Goal: Use online tool/utility: Use online tool/utility

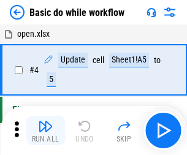
click at [45, 131] on img "button" at bounding box center [45, 126] width 15 height 15
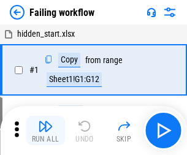
click at [45, 131] on img "button" at bounding box center [45, 126] width 15 height 15
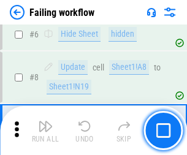
scroll to position [260, 0]
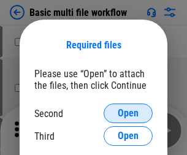
click at [128, 113] on span "Open" at bounding box center [128, 113] width 21 height 10
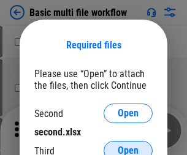
click at [128, 146] on span "Open" at bounding box center [128, 151] width 21 height 10
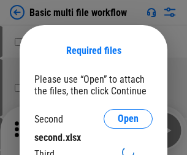
scroll to position [6, 0]
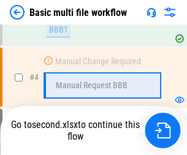
scroll to position [338, 0]
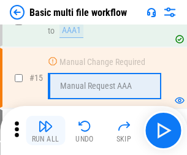
click at [45, 131] on img "button" at bounding box center [45, 126] width 15 height 15
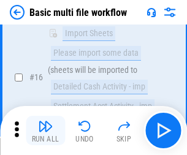
click at [45, 131] on img "button" at bounding box center [45, 126] width 15 height 15
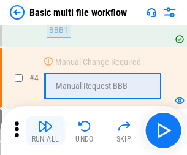
click at [45, 131] on img "button" at bounding box center [45, 126] width 15 height 15
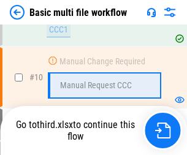
scroll to position [641, 0]
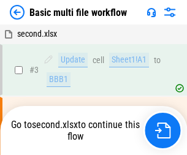
scroll to position [50, 0]
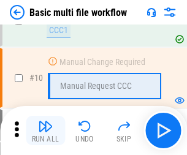
click at [45, 131] on img "button" at bounding box center [45, 126] width 15 height 15
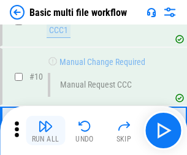
click at [45, 131] on img "button" at bounding box center [45, 126] width 15 height 15
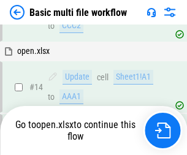
scroll to position [729, 0]
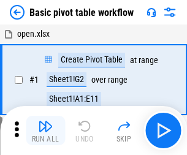
click at [45, 131] on img "button" at bounding box center [45, 126] width 15 height 15
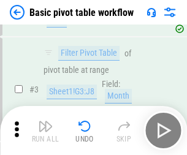
scroll to position [294, 0]
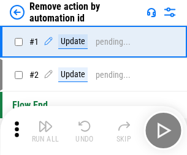
click at [45, 131] on img "button" at bounding box center [45, 126] width 15 height 15
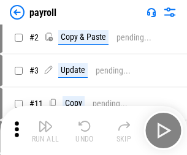
click at [45, 131] on img "button" at bounding box center [45, 126] width 15 height 15
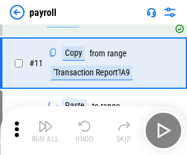
scroll to position [89, 0]
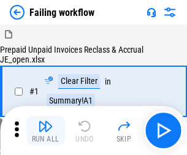
click at [45, 131] on img "button" at bounding box center [45, 126] width 15 height 15
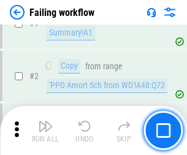
scroll to position [198, 0]
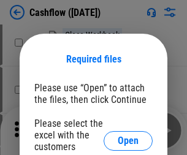
scroll to position [134, 0]
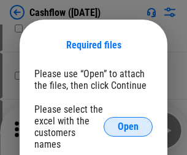
click at [128, 122] on span "Open" at bounding box center [128, 127] width 21 height 10
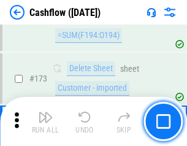
scroll to position [1297, 0]
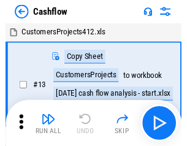
scroll to position [14, 0]
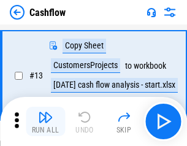
click at [45, 121] on img "button" at bounding box center [45, 117] width 15 height 15
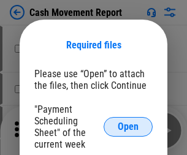
click at [128, 127] on span "Open" at bounding box center [128, 127] width 21 height 10
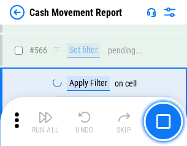
scroll to position [5618, 0]
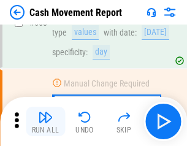
click at [45, 121] on img "button" at bounding box center [45, 117] width 15 height 15
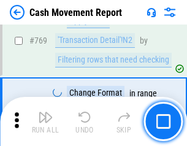
scroll to position [6811, 0]
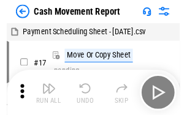
scroll to position [22, 0]
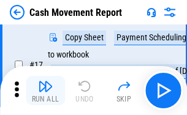
click at [45, 91] on img "button" at bounding box center [45, 86] width 15 height 15
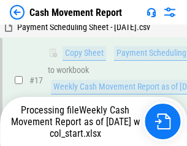
scroll to position [255, 0]
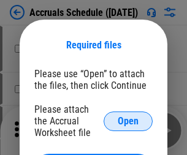
click at [128, 121] on span "Open" at bounding box center [128, 121] width 21 height 10
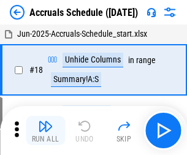
click at [45, 131] on img "button" at bounding box center [45, 126] width 15 height 15
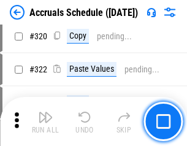
scroll to position [2280, 0]
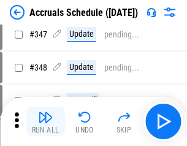
click at [45, 121] on img "button" at bounding box center [45, 117] width 15 height 15
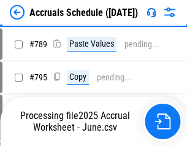
scroll to position [5149, 0]
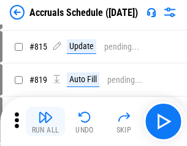
click at [45, 121] on img "button" at bounding box center [45, 117] width 15 height 15
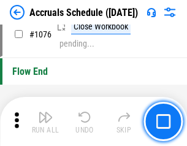
scroll to position [7341, 0]
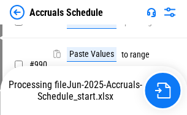
scroll to position [6114, 0]
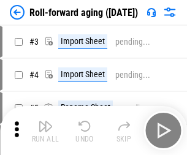
click at [45, 121] on img "button" at bounding box center [45, 126] width 15 height 15
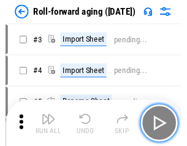
scroll to position [2, 0]
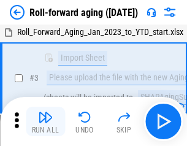
click at [45, 121] on img "button" at bounding box center [45, 117] width 15 height 15
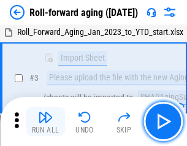
scroll to position [79, 0]
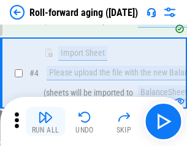
click at [45, 121] on img "button" at bounding box center [45, 117] width 15 height 15
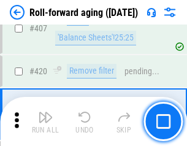
scroll to position [4250, 0]
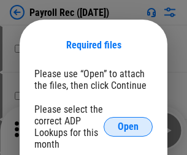
click at [128, 127] on span "Open" at bounding box center [128, 127] width 21 height 10
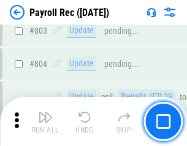
scroll to position [7787, 0]
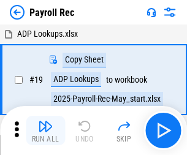
click at [45, 131] on img "button" at bounding box center [45, 126] width 15 height 15
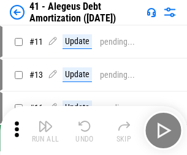
click at [45, 131] on img "button" at bounding box center [45, 126] width 15 height 15
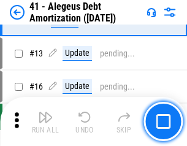
scroll to position [151, 0]
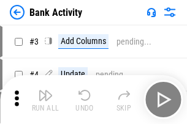
click at [45, 100] on img "button" at bounding box center [45, 95] width 15 height 15
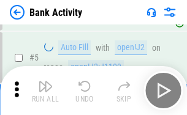
scroll to position [65, 0]
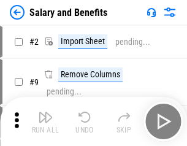
click at [45, 121] on img "button" at bounding box center [45, 117] width 15 height 15
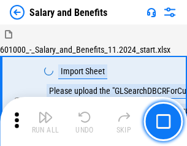
scroll to position [17, 0]
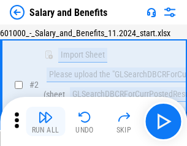
click at [45, 121] on img "button" at bounding box center [45, 117] width 15 height 15
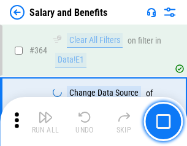
scroll to position [5772, 0]
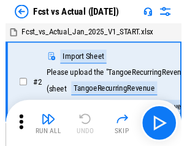
scroll to position [16, 0]
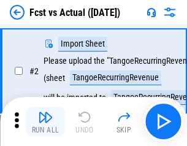
click at [45, 121] on img "button" at bounding box center [45, 117] width 15 height 15
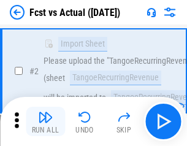
click at [45, 121] on img "button" at bounding box center [45, 117] width 15 height 15
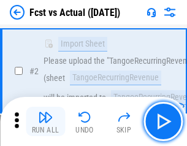
scroll to position [115, 0]
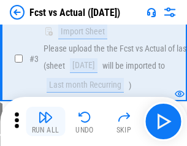
click at [45, 121] on img "button" at bounding box center [45, 117] width 15 height 15
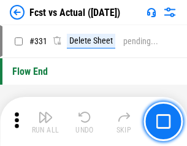
scroll to position [5867, 0]
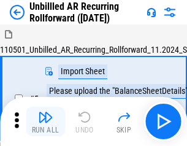
click at [45, 121] on img "button" at bounding box center [45, 117] width 15 height 15
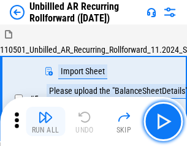
scroll to position [26, 0]
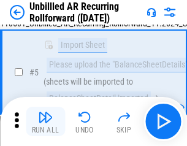
click at [45, 121] on img "button" at bounding box center [45, 117] width 15 height 15
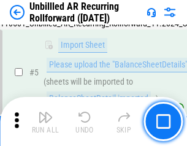
scroll to position [115, 0]
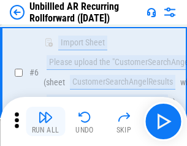
click at [45, 121] on img "button" at bounding box center [45, 117] width 15 height 15
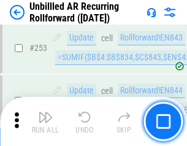
scroll to position [4163, 0]
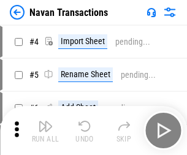
click at [45, 121] on img "button" at bounding box center [45, 126] width 15 height 15
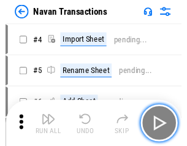
scroll to position [20, 0]
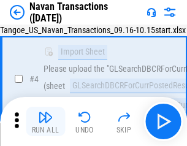
click at [45, 121] on img "button" at bounding box center [45, 117] width 15 height 15
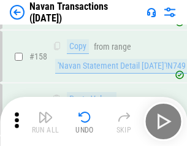
scroll to position [3974, 0]
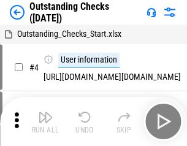
click at [45, 121] on img "button" at bounding box center [45, 117] width 15 height 15
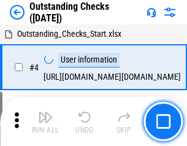
scroll to position [51, 0]
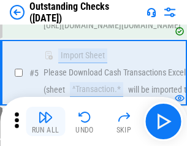
click at [45, 121] on img "button" at bounding box center [45, 117] width 15 height 15
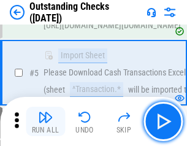
scroll to position [128, 0]
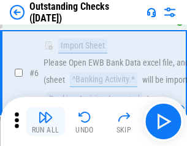
click at [45, 121] on img "button" at bounding box center [45, 117] width 15 height 15
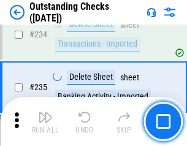
scroll to position [3722, 0]
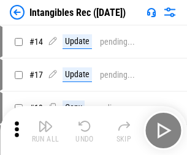
click at [45, 131] on img "button" at bounding box center [45, 126] width 15 height 15
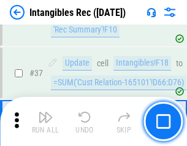
scroll to position [477, 0]
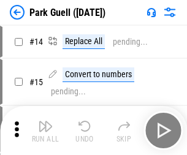
click at [45, 121] on img "button" at bounding box center [45, 126] width 15 height 15
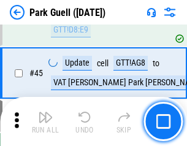
scroll to position [1533, 0]
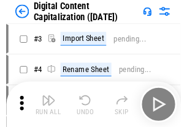
scroll to position [36, 0]
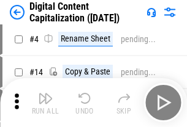
click at [45, 103] on img "button" at bounding box center [45, 98] width 15 height 15
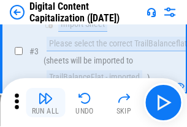
click at [45, 103] on img "button" at bounding box center [45, 98] width 15 height 15
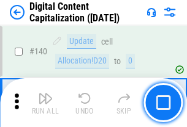
scroll to position [1300, 0]
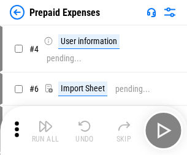
click at [45, 121] on img "button" at bounding box center [45, 126] width 15 height 15
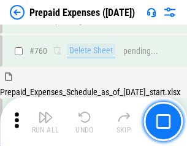
scroll to position [3397, 0]
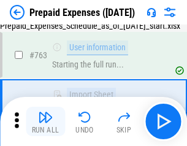
click at [45, 121] on img "button" at bounding box center [45, 117] width 15 height 15
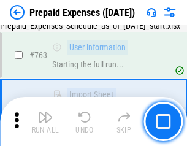
scroll to position [3469, 0]
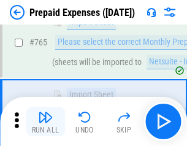
click at [45, 121] on img "button" at bounding box center [45, 117] width 15 height 15
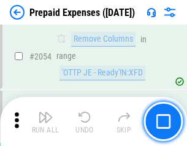
scroll to position [12812, 0]
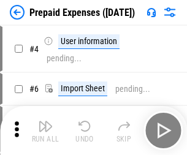
click at [45, 131] on img "button" at bounding box center [45, 126] width 15 height 15
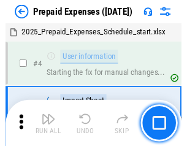
scroll to position [54, 0]
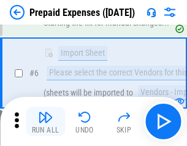
click at [45, 121] on img "button" at bounding box center [45, 117] width 15 height 15
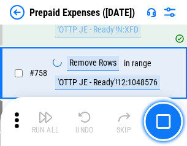
scroll to position [4367, 0]
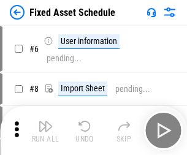
click at [45, 131] on img "button" at bounding box center [45, 126] width 15 height 15
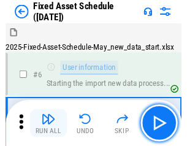
scroll to position [66, 0]
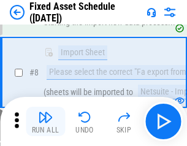
click at [45, 121] on img "button" at bounding box center [45, 117] width 15 height 15
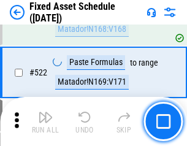
scroll to position [4260, 0]
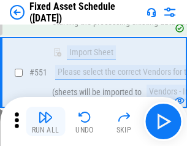
click at [45, 121] on img "button" at bounding box center [45, 117] width 15 height 15
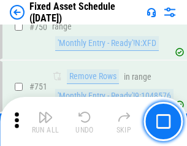
scroll to position [5975, 0]
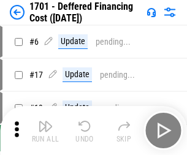
click at [45, 131] on img "button" at bounding box center [45, 126] width 15 height 15
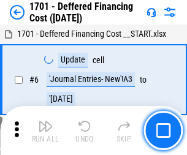
scroll to position [147, 0]
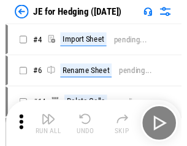
scroll to position [2, 0]
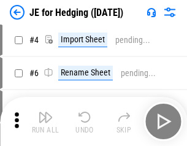
click at [45, 121] on img "button" at bounding box center [45, 117] width 15 height 15
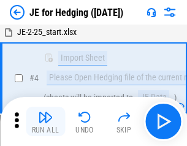
click at [45, 121] on img "button" at bounding box center [45, 117] width 15 height 15
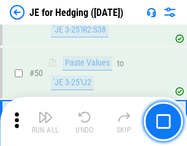
scroll to position [794, 0]
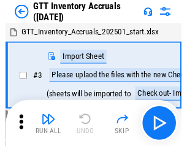
scroll to position [2, 0]
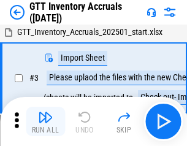
click at [45, 121] on img "button" at bounding box center [45, 117] width 15 height 15
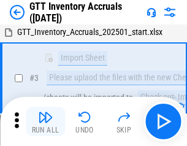
click at [45, 121] on img "button" at bounding box center [45, 117] width 15 height 15
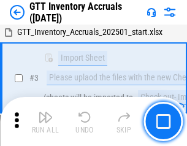
scroll to position [79, 0]
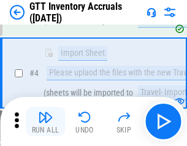
click at [45, 121] on img "button" at bounding box center [45, 117] width 15 height 15
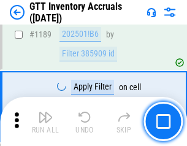
scroll to position [10009, 0]
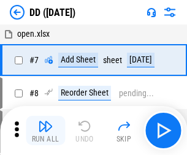
click at [45, 131] on img "button" at bounding box center [45, 126] width 15 height 15
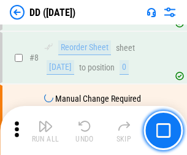
scroll to position [118, 0]
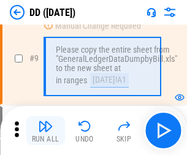
click at [45, 131] on img "button" at bounding box center [45, 126] width 15 height 15
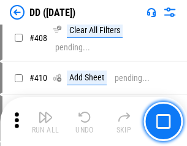
scroll to position [5484, 0]
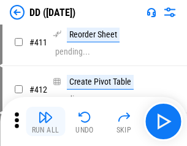
click at [45, 121] on img "button" at bounding box center [45, 117] width 15 height 15
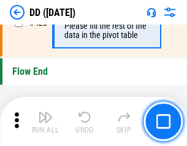
scroll to position [5866, 0]
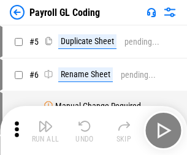
click at [45, 131] on img "button" at bounding box center [45, 126] width 15 height 15
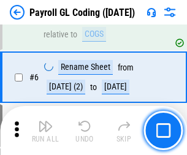
scroll to position [147, 0]
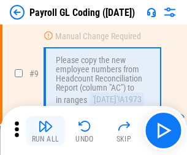
click at [45, 131] on img "button" at bounding box center [45, 126] width 15 height 15
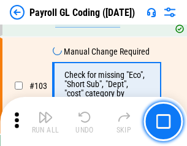
scroll to position [2876, 0]
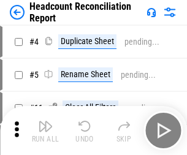
click at [45, 131] on img "button" at bounding box center [45, 126] width 15 height 15
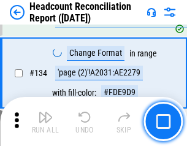
scroll to position [1473, 0]
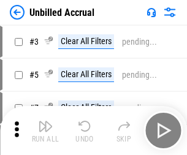
click at [45, 131] on img "button" at bounding box center [45, 126] width 15 height 15
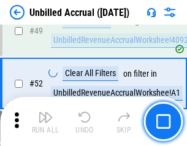
scroll to position [1112, 0]
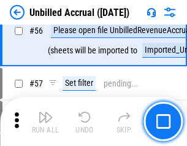
click at [45, 121] on img "button" at bounding box center [45, 117] width 15 height 15
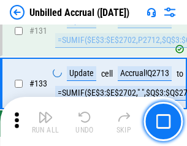
scroll to position [3651, 0]
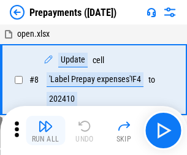
click at [45, 131] on img "button" at bounding box center [45, 126] width 15 height 15
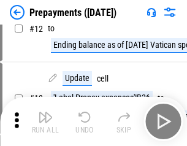
scroll to position [77, 0]
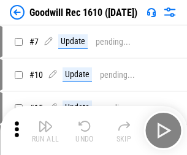
click at [45, 131] on img "button" at bounding box center [45, 126] width 15 height 15
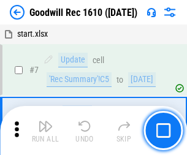
scroll to position [210, 0]
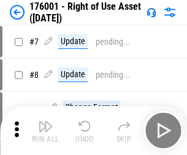
click at [45, 131] on img "button" at bounding box center [45, 126] width 15 height 15
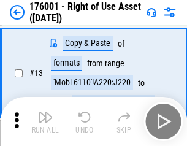
scroll to position [79, 0]
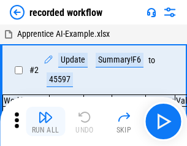
click at [45, 121] on img "button" at bounding box center [45, 117] width 15 height 15
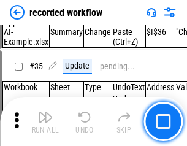
scroll to position [3831, 0]
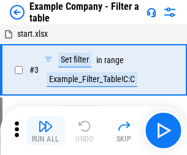
click at [45, 131] on img "button" at bounding box center [45, 126] width 15 height 15
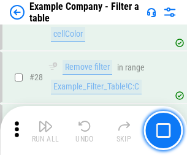
scroll to position [1122, 0]
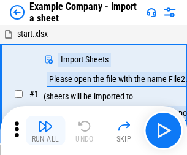
click at [45, 121] on img "button" at bounding box center [45, 126] width 15 height 15
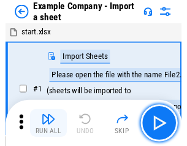
scroll to position [19, 0]
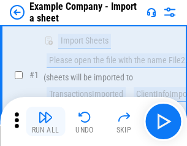
click at [45, 121] on img "button" at bounding box center [45, 117] width 15 height 15
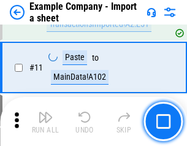
scroll to position [271, 0]
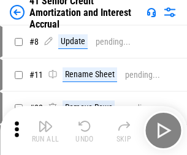
click at [45, 121] on img "button" at bounding box center [45, 126] width 15 height 15
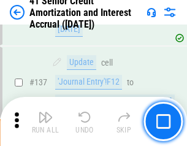
scroll to position [1125, 0]
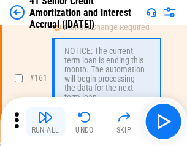
click at [45, 121] on img "button" at bounding box center [45, 117] width 15 height 15
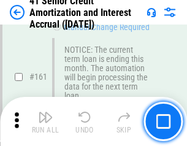
scroll to position [1311, 0]
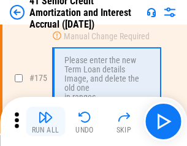
click at [45, 121] on img "button" at bounding box center [45, 117] width 15 height 15
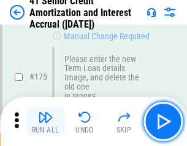
scroll to position [1435, 0]
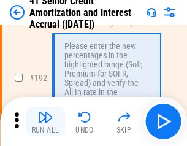
click at [45, 121] on img "button" at bounding box center [45, 117] width 15 height 15
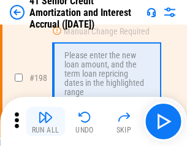
click at [45, 121] on img "button" at bounding box center [45, 117] width 15 height 15
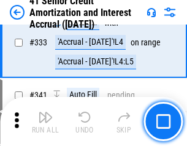
scroll to position [3131, 0]
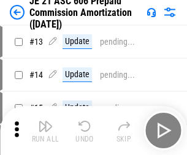
click at [45, 121] on img "button" at bounding box center [45, 126] width 15 height 15
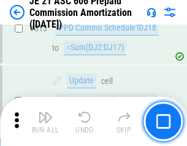
scroll to position [2288, 0]
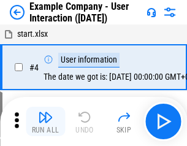
click at [45, 121] on img "button" at bounding box center [45, 117] width 15 height 15
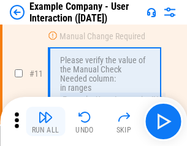
click at [45, 121] on img "button" at bounding box center [45, 117] width 15 height 15
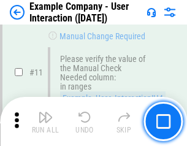
scroll to position [265, 0]
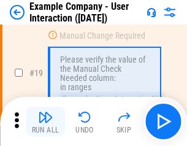
click at [45, 121] on img "button" at bounding box center [45, 117] width 15 height 15
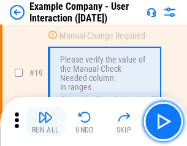
click at [45, 121] on img "button" at bounding box center [45, 117] width 15 height 15
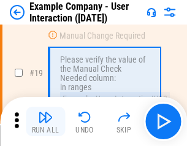
click at [45, 121] on img "button" at bounding box center [45, 117] width 15 height 15
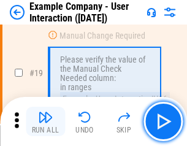
click at [45, 121] on img "button" at bounding box center [45, 117] width 15 height 15
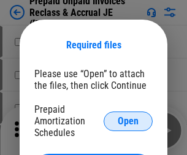
click at [128, 121] on span "Open" at bounding box center [128, 121] width 21 height 10
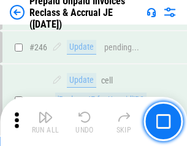
scroll to position [1655, 0]
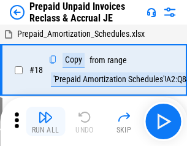
click at [45, 121] on img "button" at bounding box center [45, 117] width 15 height 15
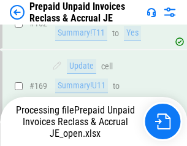
scroll to position [1592, 0]
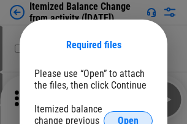
click at [128, 116] on span "Open" at bounding box center [128, 121] width 21 height 10
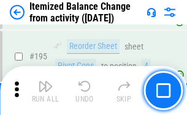
scroll to position [2359, 0]
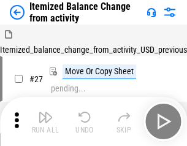
scroll to position [19, 0]
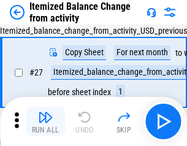
click at [45, 121] on img "button" at bounding box center [45, 117] width 15 height 15
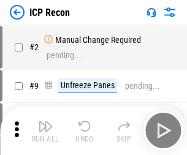
scroll to position [6, 0]
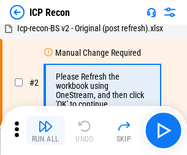
click at [45, 131] on img "button" at bounding box center [45, 126] width 15 height 15
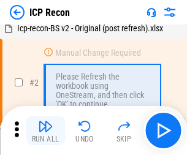
click at [45, 131] on img "button" at bounding box center [45, 126] width 15 height 15
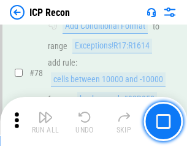
scroll to position [1201, 0]
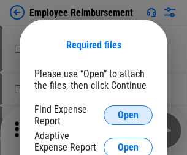
click at [128, 115] on span "Open" at bounding box center [128, 115] width 21 height 10
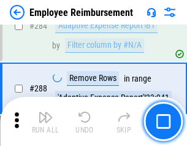
scroll to position [3332, 0]
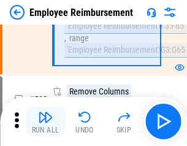
click at [45, 121] on img "button" at bounding box center [45, 117] width 15 height 15
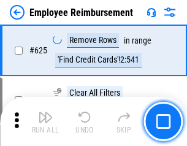
scroll to position [7338, 0]
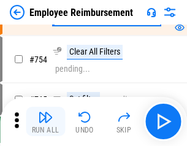
click at [45, 121] on img "button" at bounding box center [45, 117] width 15 height 15
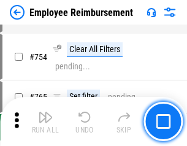
scroll to position [8599, 0]
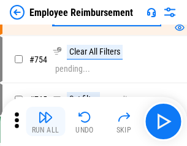
click at [45, 121] on img "button" at bounding box center [45, 117] width 15 height 15
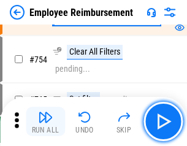
click at [45, 121] on img "button" at bounding box center [45, 117] width 15 height 15
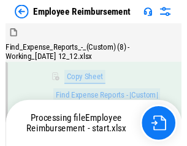
scroll to position [249, 0]
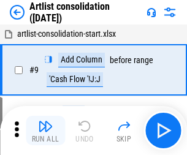
click at [45, 131] on img "button" at bounding box center [45, 126] width 15 height 15
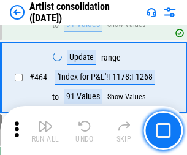
scroll to position [5367, 0]
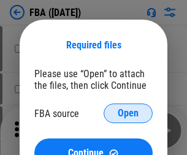
click at [128, 113] on span "Open" at bounding box center [128, 113] width 21 height 10
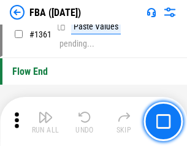
scroll to position [13163, 0]
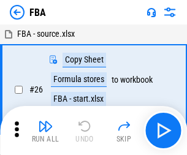
scroll to position [12, 0]
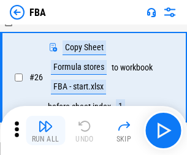
click at [45, 131] on img "button" at bounding box center [45, 126] width 15 height 15
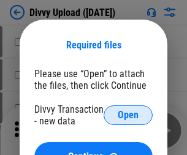
click at [128, 115] on span "Open" at bounding box center [128, 115] width 21 height 10
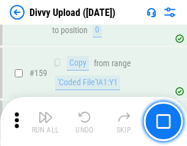
scroll to position [1269, 0]
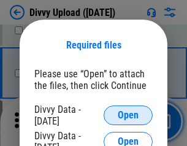
click at [128, 115] on span "Open" at bounding box center [128, 115] width 21 height 10
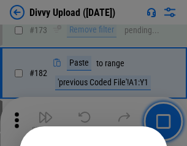
scroll to position [1376, 0]
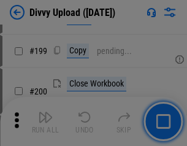
scroll to position [1782, 0]
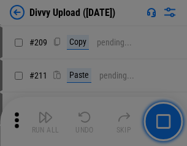
scroll to position [2082, 0]
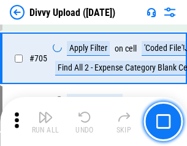
scroll to position [8385, 0]
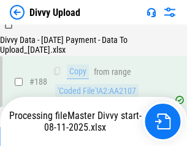
scroll to position [1443, 0]
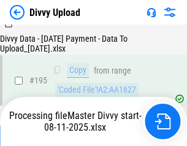
scroll to position [1713, 0]
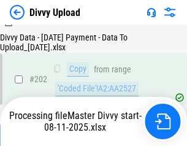
scroll to position [1983, 0]
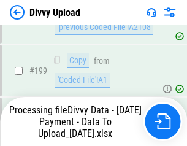
scroll to position [1912, 0]
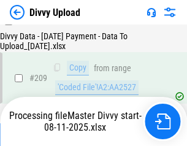
scroll to position [2254, 0]
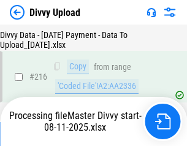
scroll to position [2524, 0]
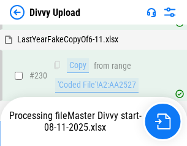
scroll to position [3042, 0]
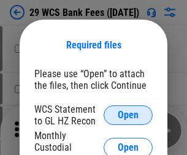
click at [128, 115] on span "Open" at bounding box center [128, 115] width 21 height 10
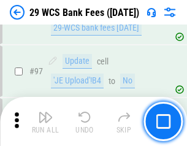
scroll to position [1194, 0]
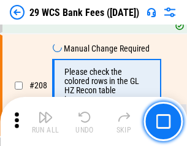
click at [45, 121] on img "button" at bounding box center [45, 117] width 15 height 15
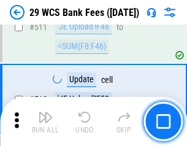
scroll to position [6167, 0]
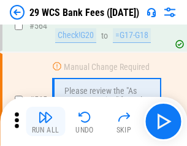
click at [45, 121] on img "button" at bounding box center [45, 117] width 15 height 15
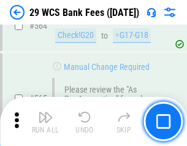
scroll to position [6629, 0]
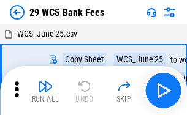
scroll to position [22, 0]
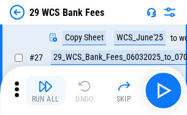
click at [45, 91] on img "button" at bounding box center [45, 86] width 15 height 15
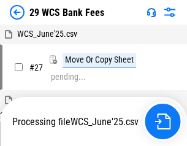
scroll to position [7, 0]
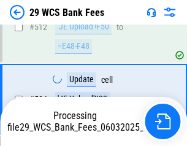
scroll to position [6544, 0]
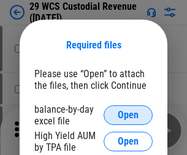
click at [128, 115] on span "Open" at bounding box center [128, 115] width 21 height 10
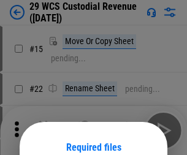
scroll to position [102, 0]
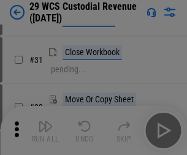
scroll to position [263, 0]
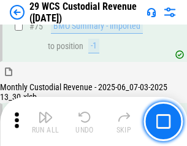
scroll to position [1280, 0]
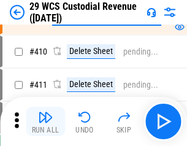
click at [45, 121] on img "button" at bounding box center [45, 117] width 15 height 15
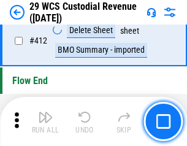
scroll to position [5853, 0]
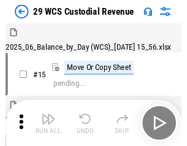
scroll to position [29, 0]
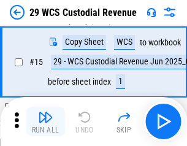
click at [45, 121] on img "button" at bounding box center [45, 117] width 15 height 15
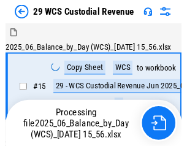
scroll to position [29, 0]
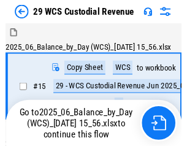
scroll to position [23, 0]
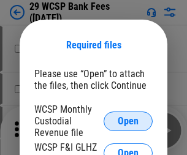
click at [128, 121] on span "Open" at bounding box center [128, 121] width 21 height 10
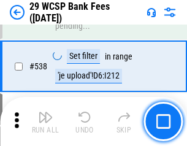
scroll to position [4709, 0]
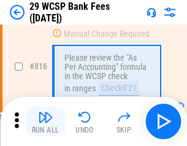
click at [45, 121] on img "button" at bounding box center [45, 117] width 15 height 15
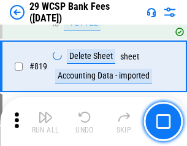
scroll to position [7488, 0]
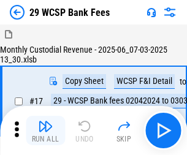
click at [45, 121] on img "button" at bounding box center [45, 126] width 15 height 15
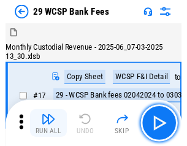
scroll to position [29, 0]
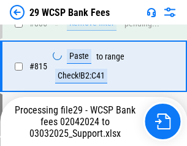
scroll to position [7474, 0]
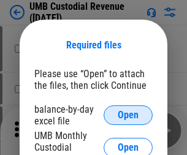
click at [128, 115] on span "Open" at bounding box center [128, 115] width 21 height 10
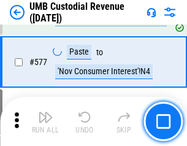
scroll to position [5716, 0]
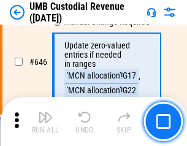
click at [45, 121] on img "button" at bounding box center [45, 117] width 15 height 15
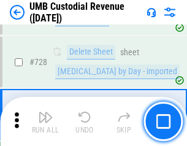
scroll to position [7561, 0]
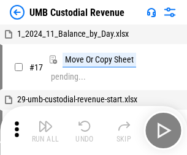
scroll to position [9, 0]
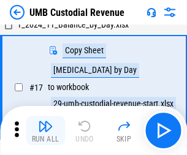
click at [45, 131] on img "button" at bounding box center [45, 126] width 15 height 15
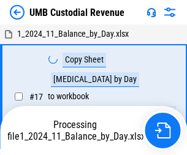
scroll to position [9, 0]
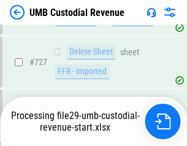
scroll to position [7533, 0]
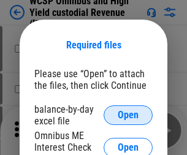
click at [128, 115] on span "Open" at bounding box center [128, 115] width 21 height 10
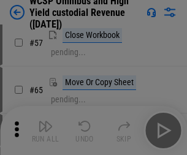
scroll to position [534, 0]
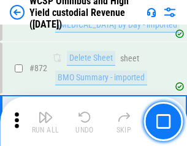
scroll to position [10373, 0]
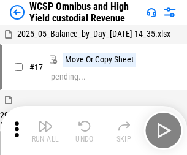
click at [45, 121] on img "button" at bounding box center [45, 126] width 15 height 15
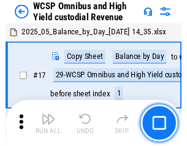
scroll to position [7, 0]
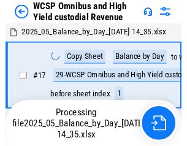
scroll to position [7, 0]
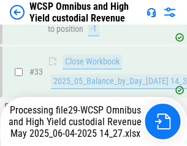
scroll to position [607, 0]
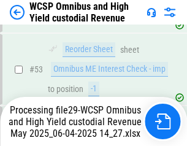
scroll to position [896, 0]
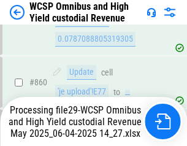
scroll to position [10292, 0]
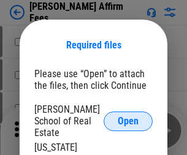
click at [128, 116] on span "Open" at bounding box center [128, 121] width 21 height 10
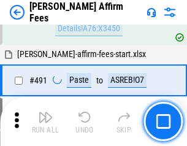
scroll to position [3333, 0]
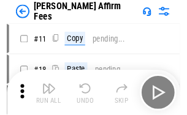
scroll to position [12, 0]
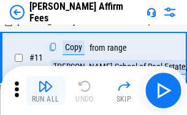
click at [45, 91] on img "button" at bounding box center [45, 86] width 15 height 15
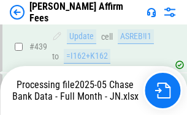
scroll to position [3172, 0]
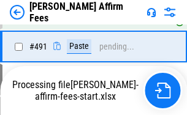
scroll to position [3286, 0]
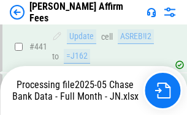
scroll to position [3214, 0]
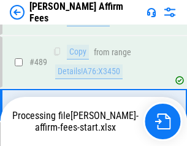
scroll to position [3199, 0]
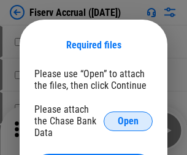
click at [128, 116] on span "Open" at bounding box center [128, 121] width 21 height 10
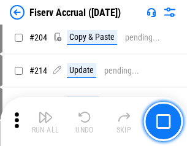
scroll to position [3164, 0]
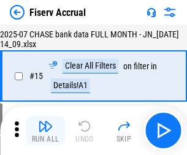
click at [45, 131] on img "button" at bounding box center [45, 126] width 15 height 15
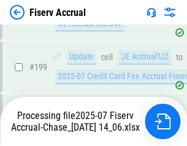
scroll to position [3381, 0]
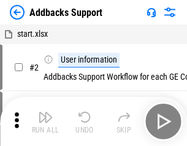
click at [45, 121] on img "button" at bounding box center [45, 117] width 15 height 15
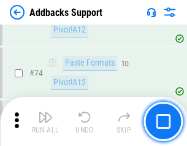
scroll to position [892, 0]
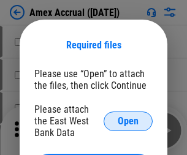
click at [128, 121] on span "Open" at bounding box center [128, 121] width 21 height 10
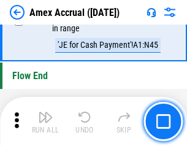
scroll to position [3817, 0]
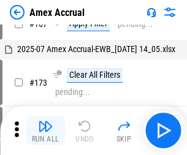
click at [45, 131] on img "button" at bounding box center [45, 126] width 15 height 15
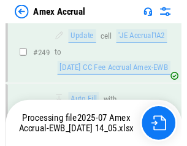
scroll to position [3024, 0]
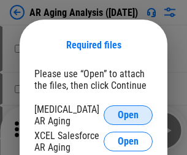
click at [128, 113] on span "Open" at bounding box center [128, 115] width 21 height 10
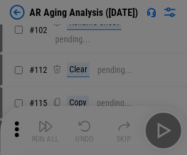
scroll to position [169, 0]
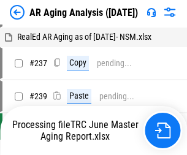
scroll to position [12, 0]
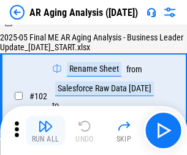
click at [45, 131] on img "button" at bounding box center [45, 126] width 15 height 15
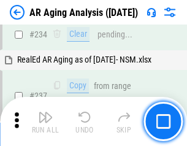
scroll to position [1900, 0]
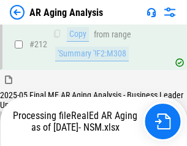
scroll to position [1833, 0]
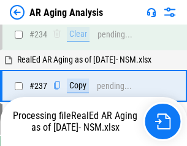
scroll to position [1937, 0]
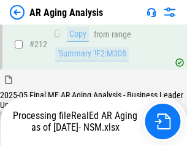
scroll to position [1833, 0]
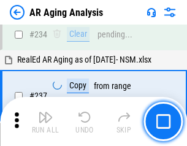
scroll to position [1886, 0]
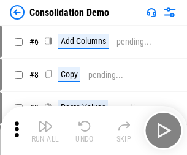
click at [45, 131] on img "button" at bounding box center [45, 126] width 15 height 15
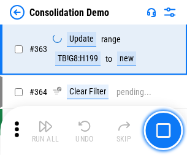
scroll to position [4108, 0]
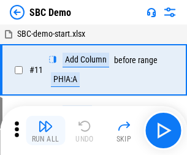
click at [45, 131] on img "button" at bounding box center [45, 126] width 15 height 15
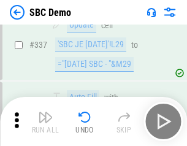
scroll to position [3224, 0]
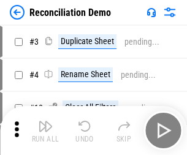
click at [45, 131] on img "button" at bounding box center [45, 126] width 15 height 15
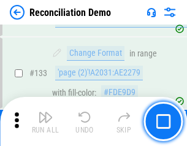
scroll to position [1456, 0]
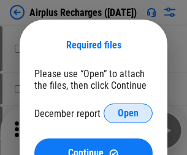
click at [128, 113] on span "Open" at bounding box center [128, 113] width 21 height 10
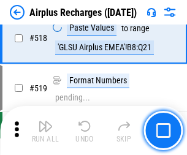
scroll to position [5274, 0]
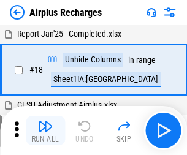
click at [45, 131] on img "button" at bounding box center [45, 126] width 15 height 15
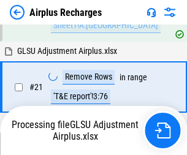
scroll to position [125, 0]
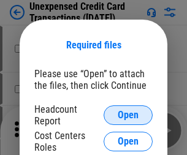
click at [128, 115] on span "Open" at bounding box center [128, 115] width 21 height 10
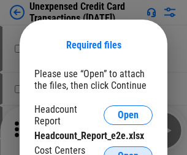
click at [128, 151] on span "Open" at bounding box center [128, 156] width 21 height 10
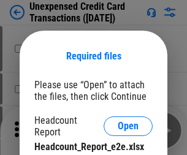
scroll to position [11, 0]
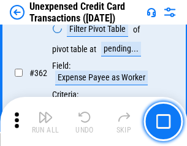
scroll to position [3152, 0]
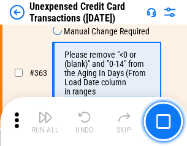
click at [45, 121] on img "button" at bounding box center [45, 117] width 15 height 15
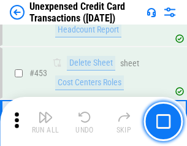
scroll to position [4180, 0]
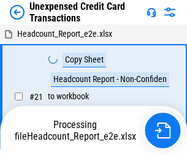
scroll to position [19, 0]
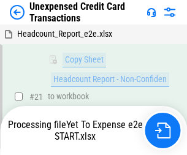
scroll to position [262, 0]
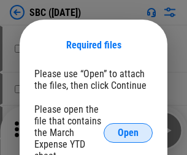
click at [128, 132] on span "Open" at bounding box center [128, 133] width 21 height 10
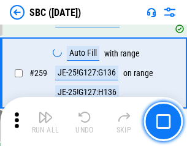
scroll to position [2395, 0]
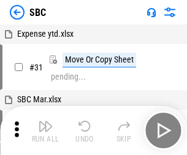
scroll to position [12, 0]
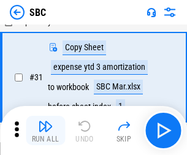
click at [45, 131] on img "button" at bounding box center [45, 126] width 15 height 15
